Goal: Task Accomplishment & Management: Manage account settings

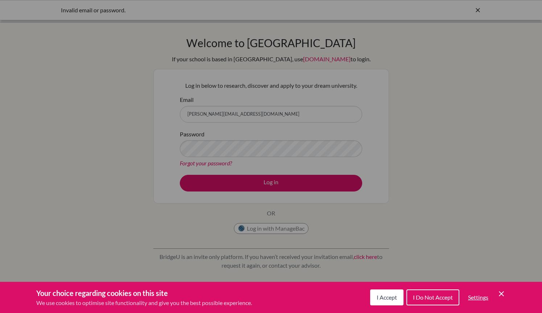
click at [388, 298] on span "I Accept" at bounding box center [387, 297] width 20 height 7
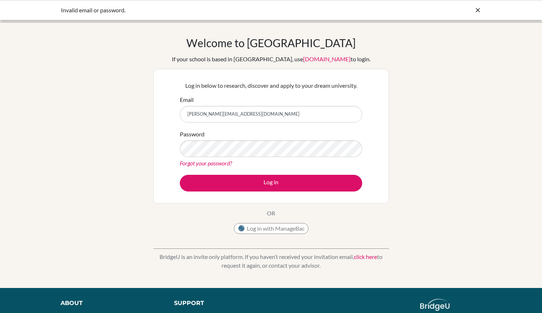
click at [210, 164] on link "Forgot your password?" at bounding box center [206, 163] width 52 height 7
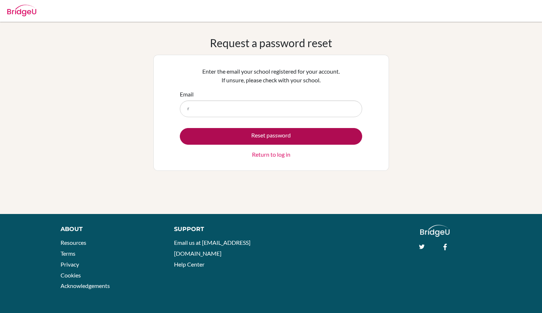
type input "rjbunagan@mischool.edu.ph"
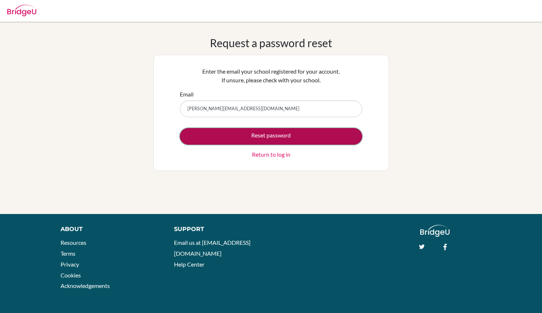
click at [267, 136] on button "Reset password" at bounding box center [271, 136] width 182 height 17
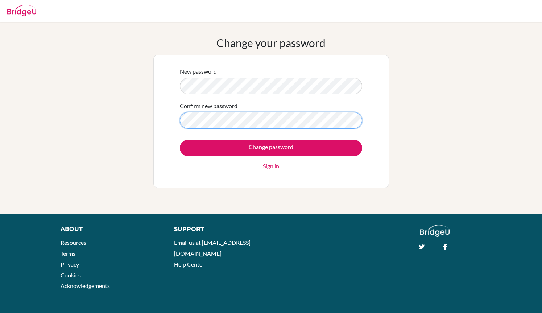
click at [180, 140] on input "Change password" at bounding box center [271, 148] width 182 height 17
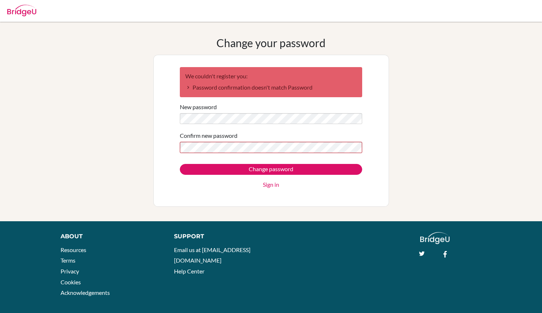
click at [180, 164] on input "Change password" at bounding box center [271, 169] width 182 height 11
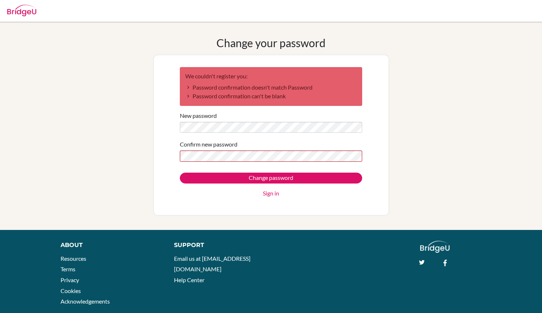
click at [213, 163] on form "We couldn't register you: Password confirmation doesn't match Password Password…" at bounding box center [271, 132] width 182 height 131
click at [180, 173] on input "Change password" at bounding box center [271, 178] width 182 height 11
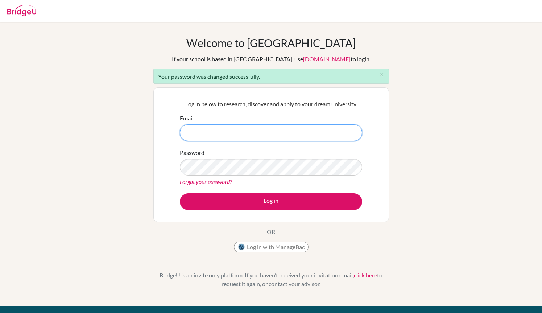
type input "rjbunagan@mischool.edu.ph"
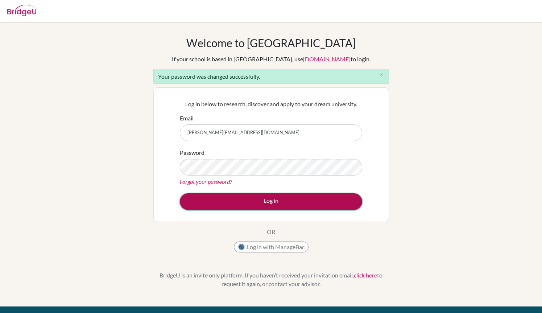
click at [239, 197] on button "Log in" at bounding box center [271, 201] width 182 height 17
